Goal: Information Seeking & Learning: Learn about a topic

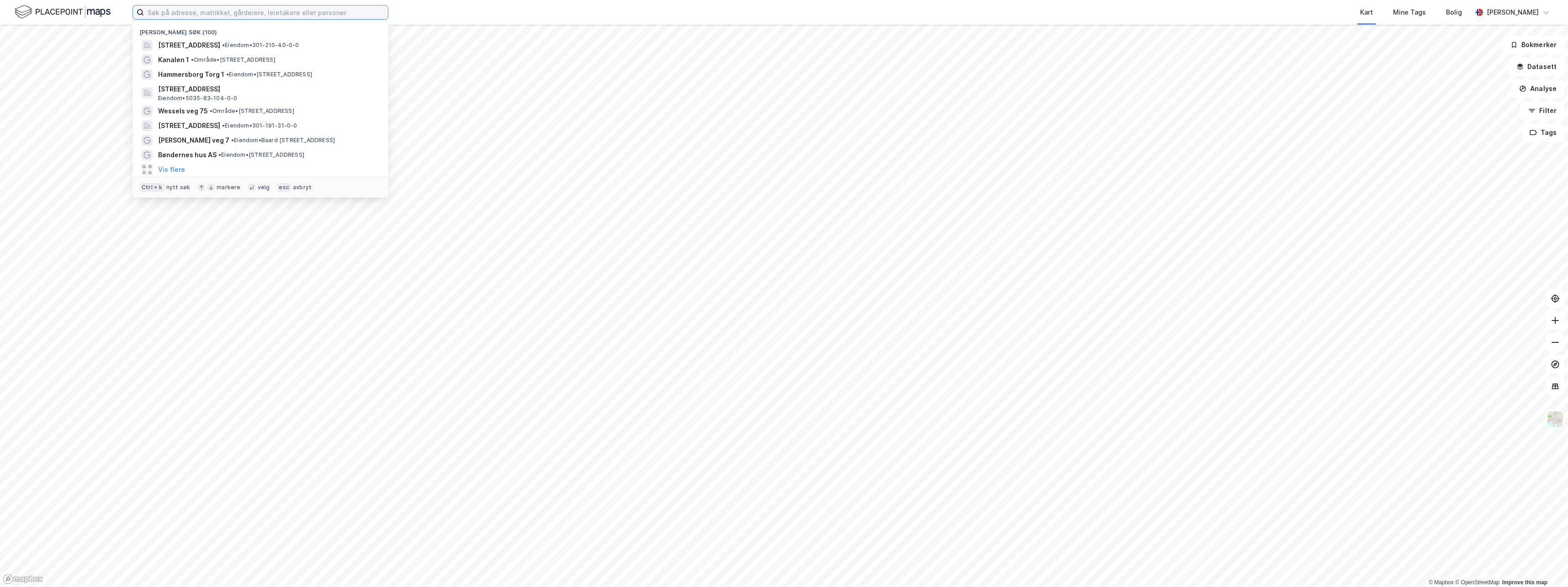
click at [189, 9] on input at bounding box center [265, 12] width 244 height 14
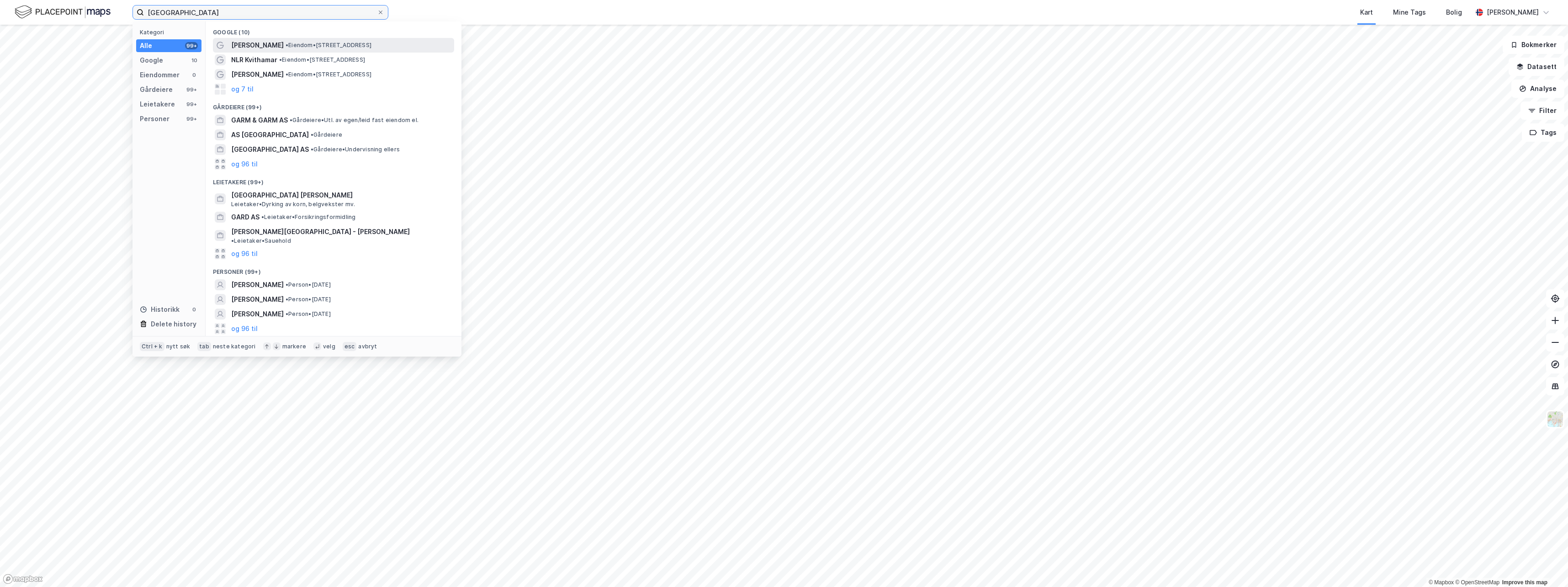
type input "[GEOGRAPHIC_DATA]"
click at [245, 46] on span "[PERSON_NAME]" at bounding box center [257, 45] width 52 height 11
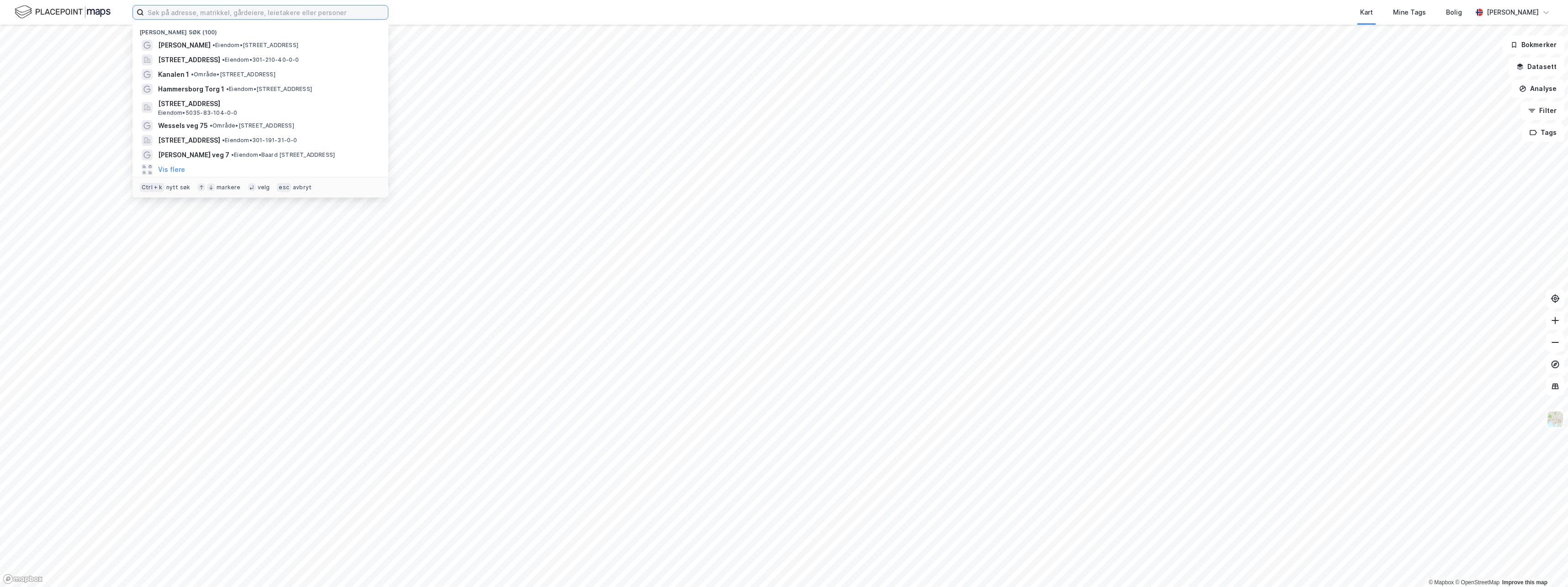
click at [180, 12] on input at bounding box center [265, 12] width 244 height 14
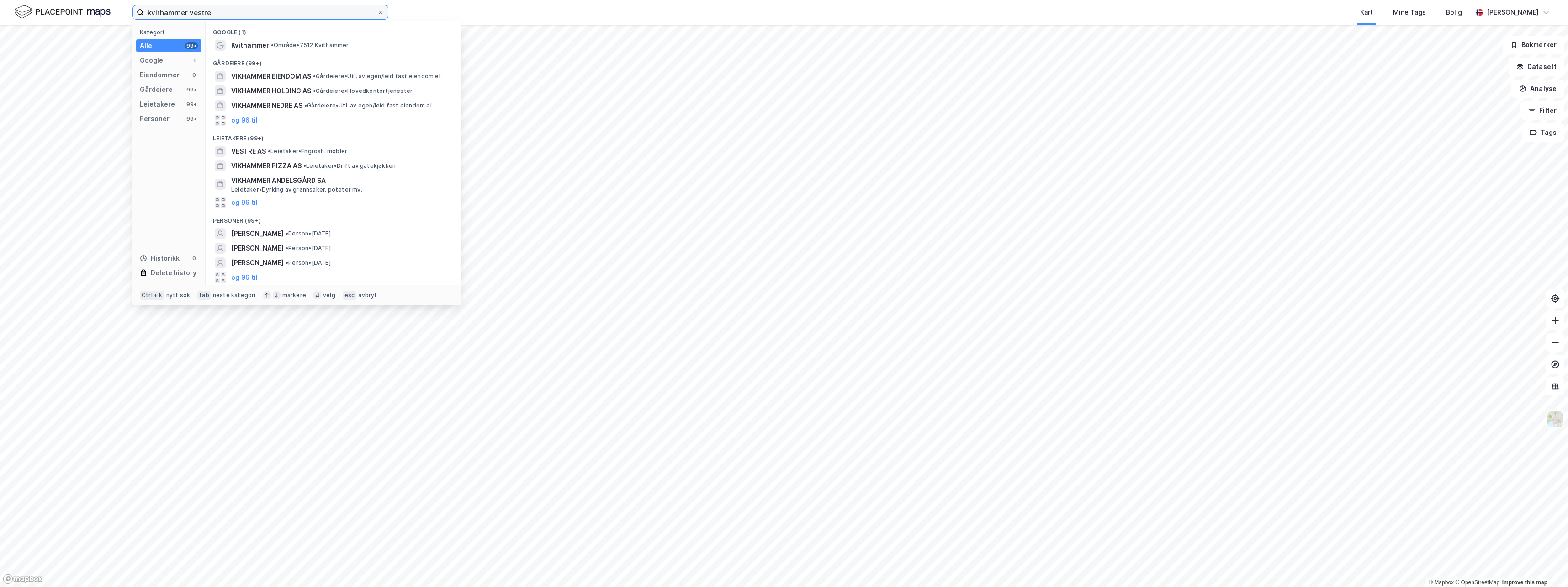
click at [175, 12] on input "kvithammer vestre" at bounding box center [260, 12] width 233 height 14
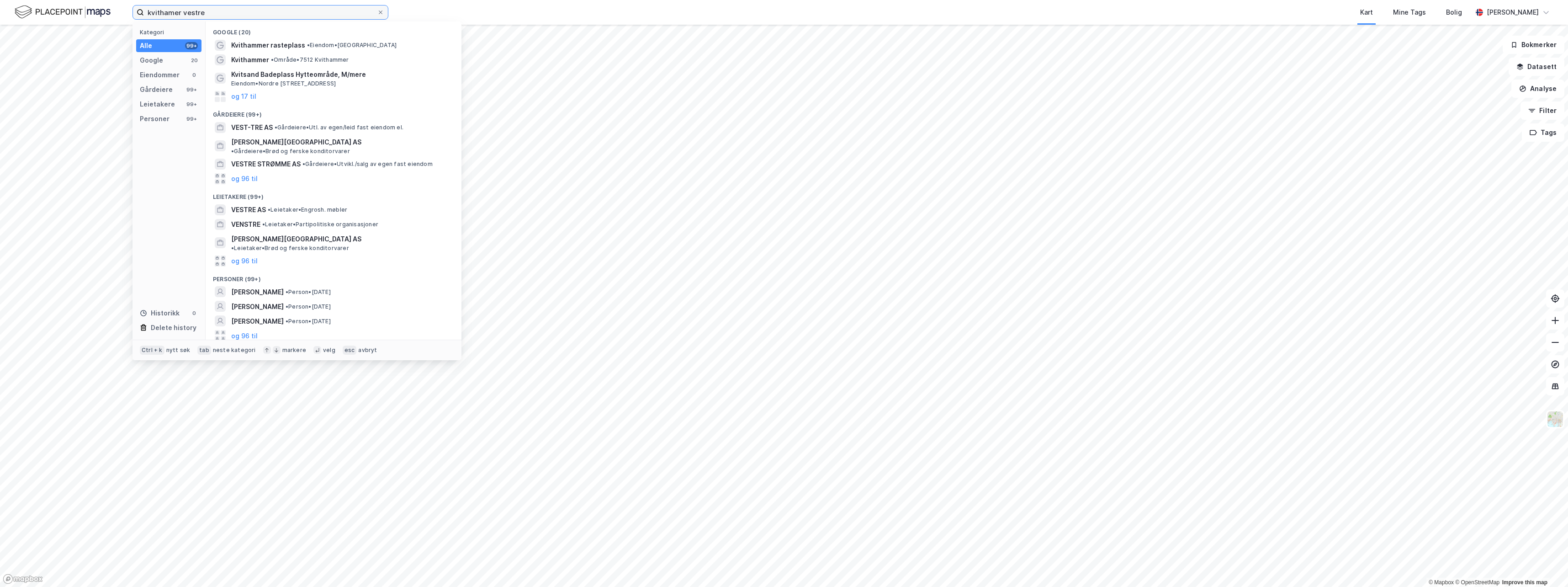
click at [207, 12] on input "kvithamer vestre" at bounding box center [260, 12] width 233 height 14
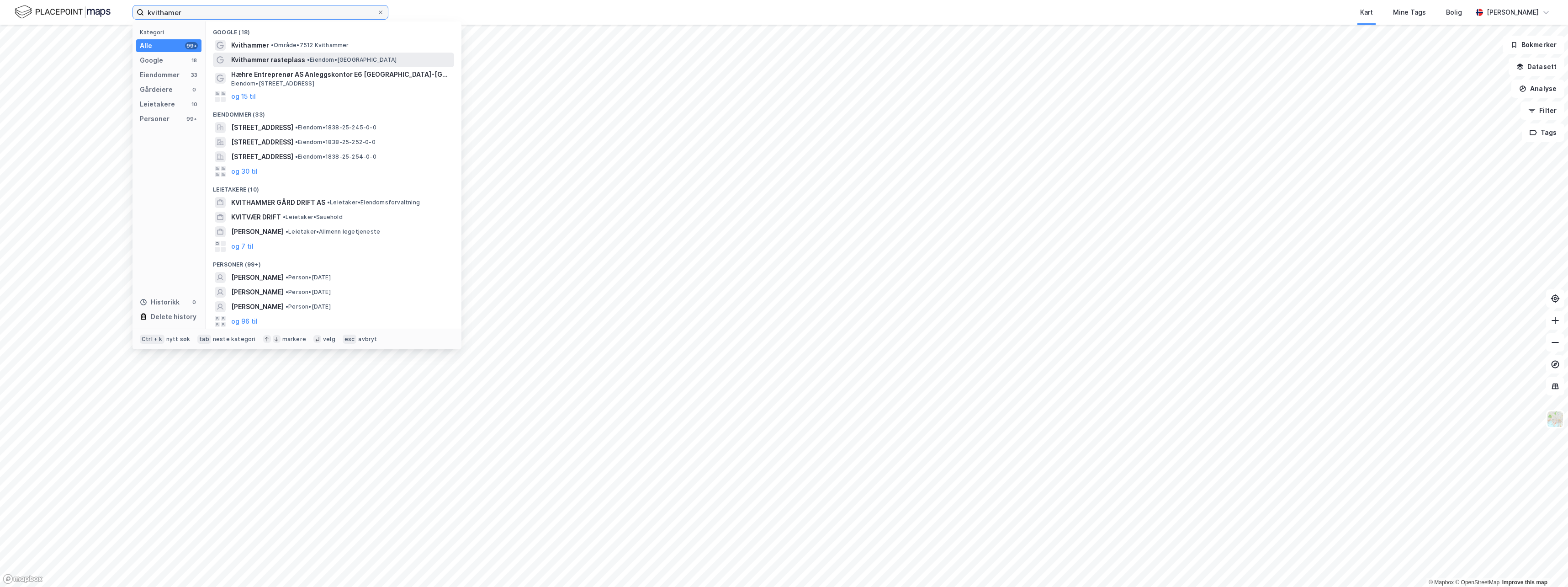
type input "kvithamer"
click at [263, 58] on span "Kvithammer rasteplass" at bounding box center [268, 60] width 74 height 11
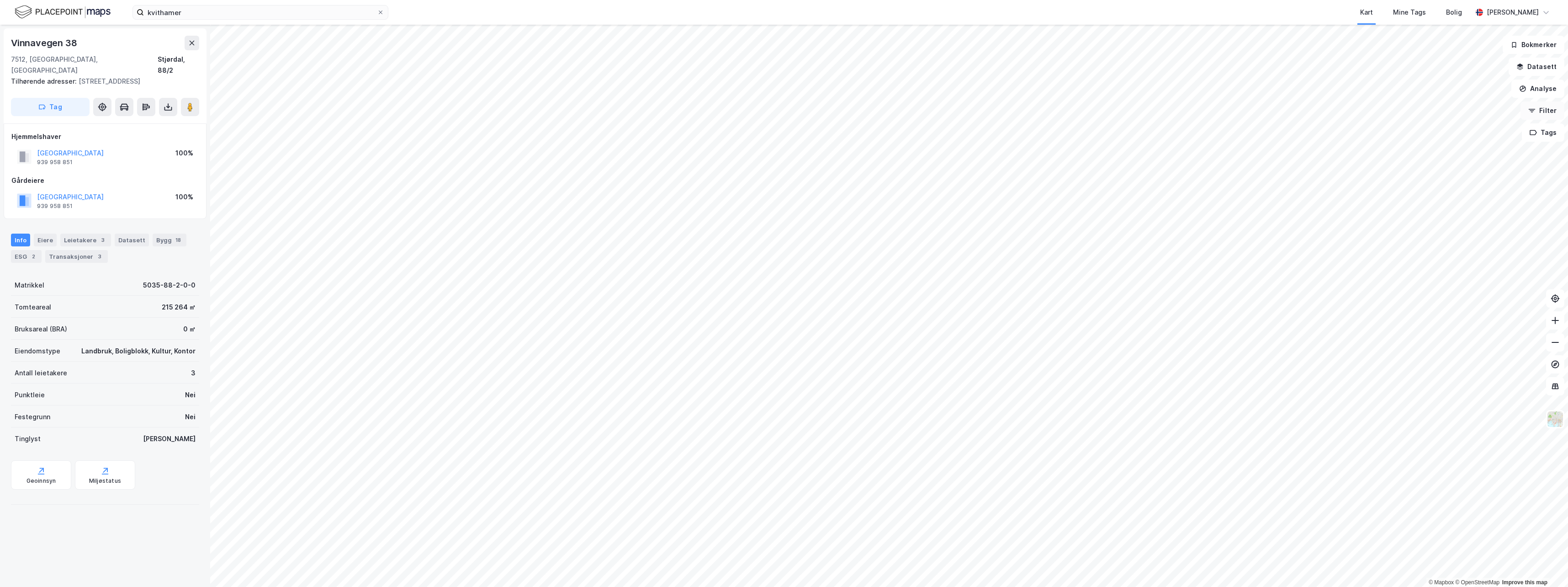
click at [1543, 114] on button "Filter" at bounding box center [1542, 111] width 44 height 18
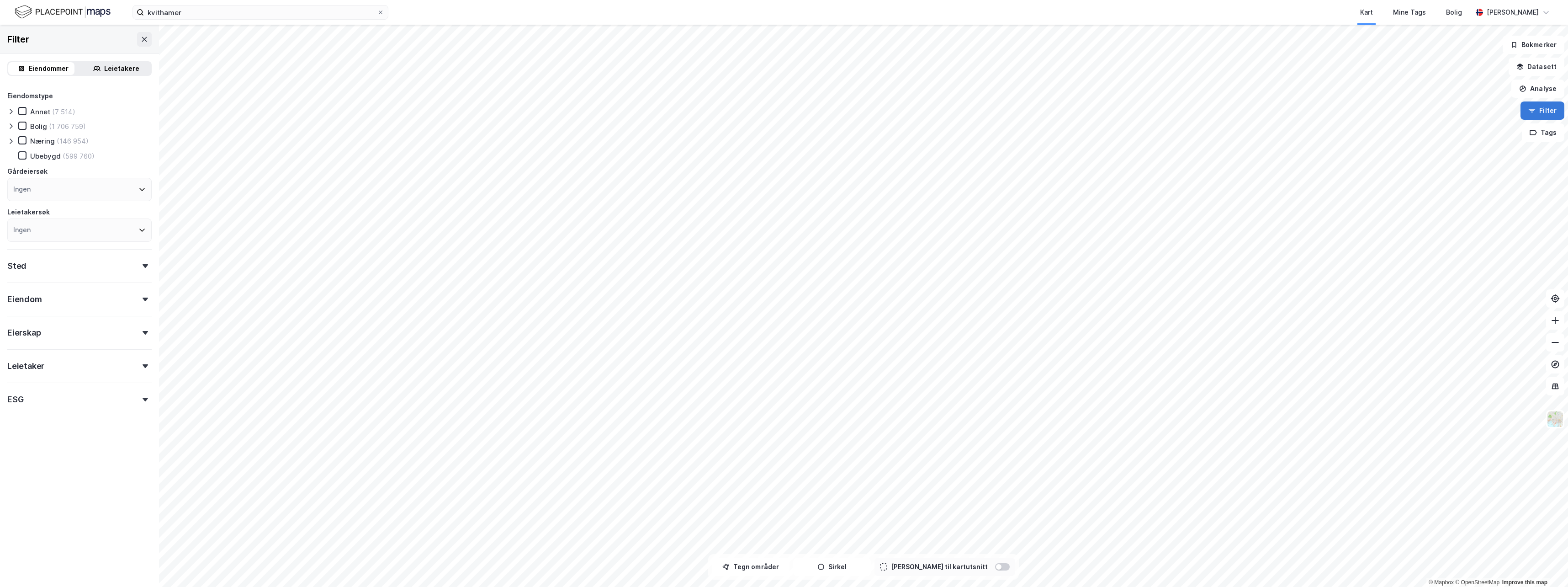
click at [1543, 114] on button "Filter" at bounding box center [1542, 111] width 44 height 18
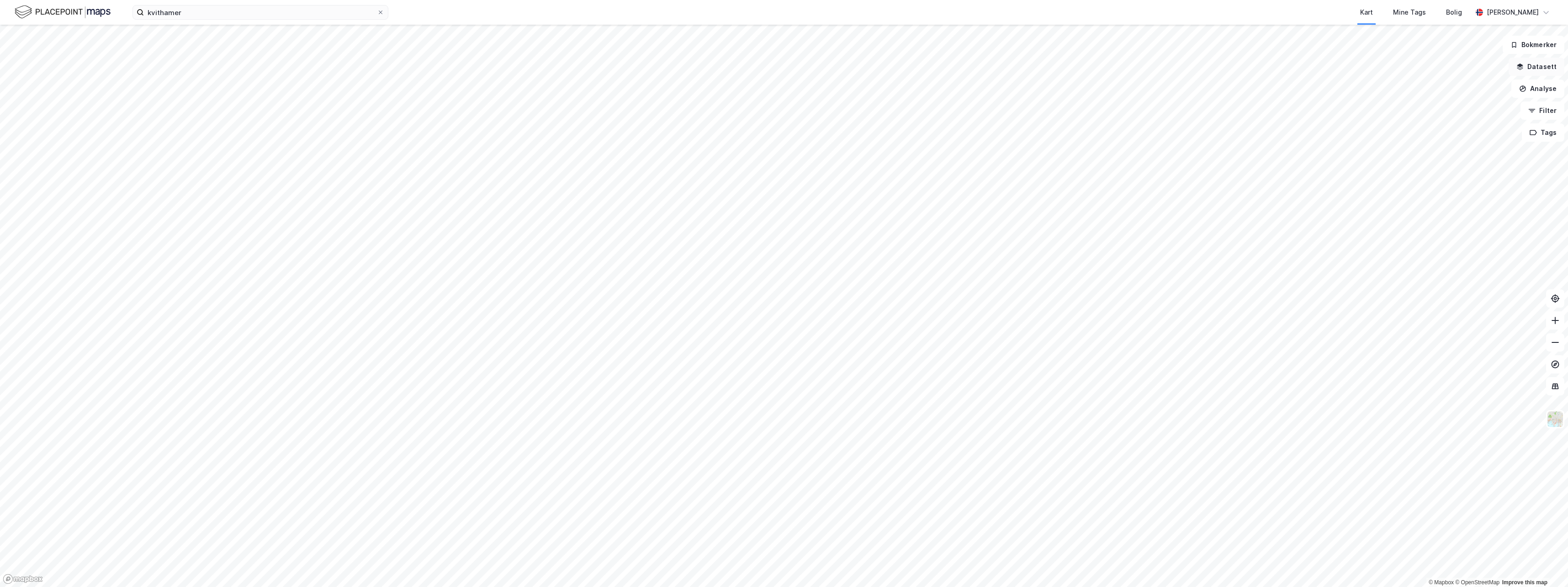
click at [1541, 68] on button "Datasett" at bounding box center [1536, 67] width 56 height 18
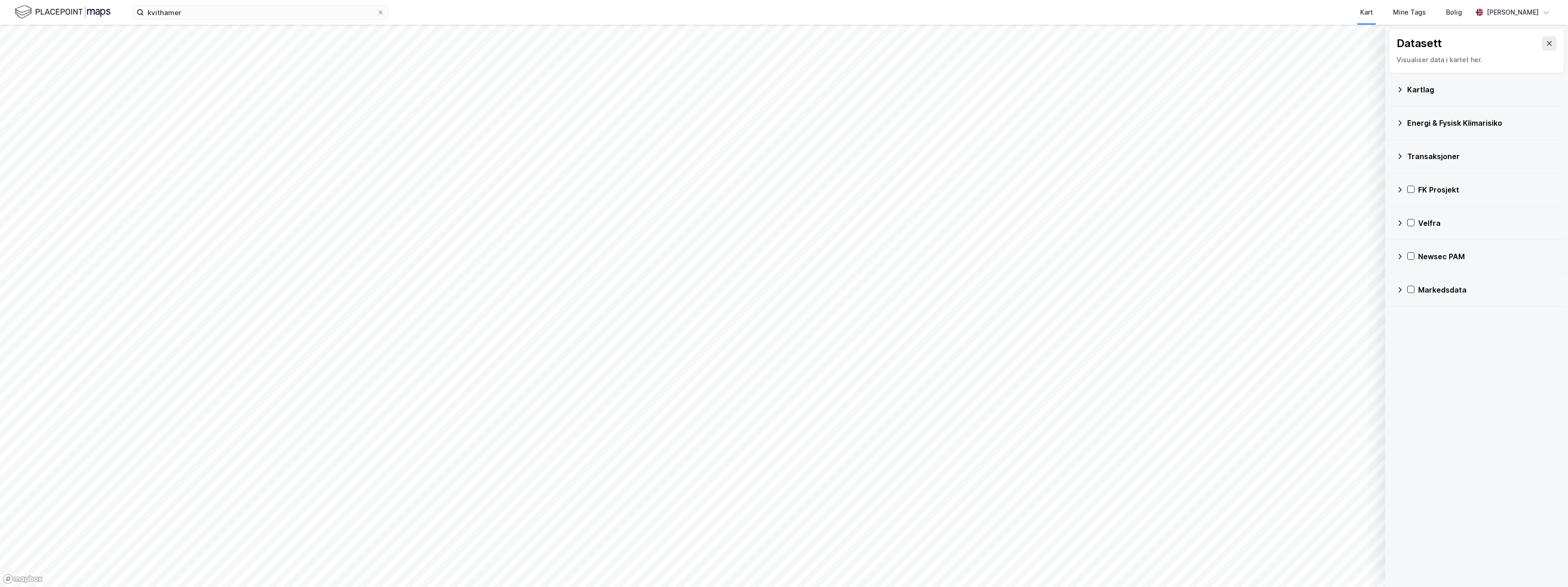
click at [1399, 87] on icon at bounding box center [1400, 90] width 3 height 5
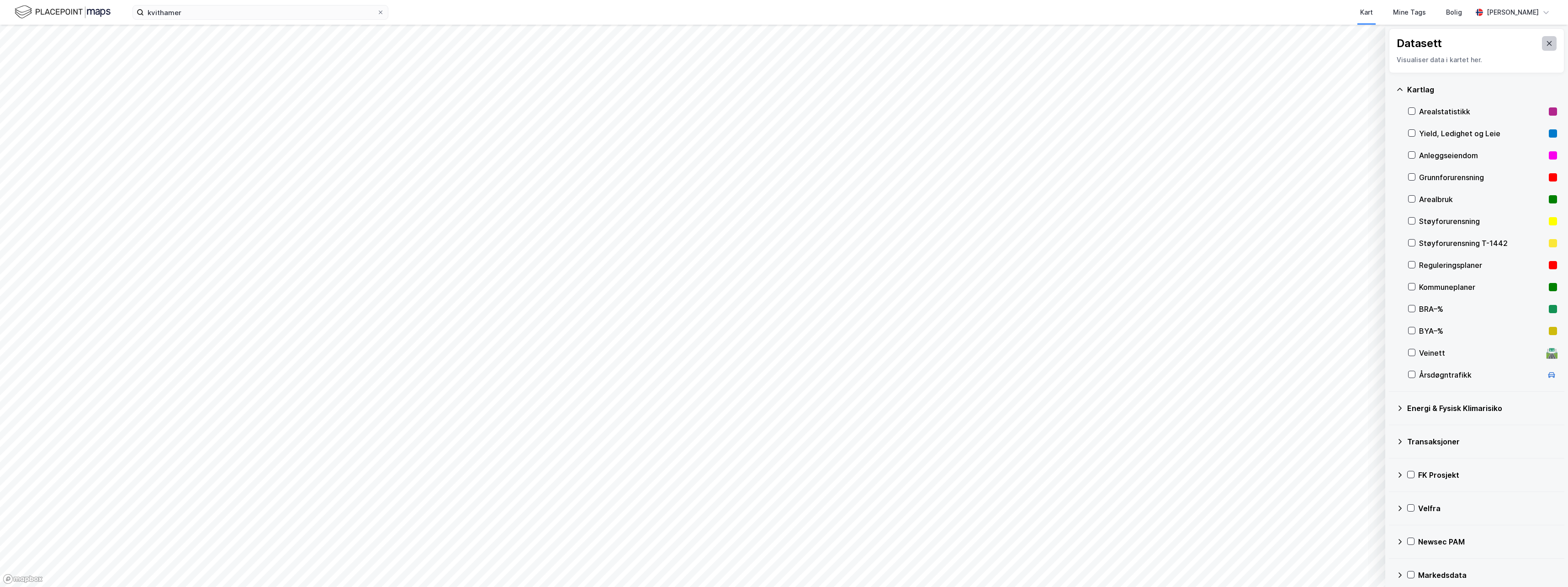
click at [1545, 43] on icon at bounding box center [1549, 43] width 7 height 7
